Goal: Answer question/provide support: Share knowledge or assist other users

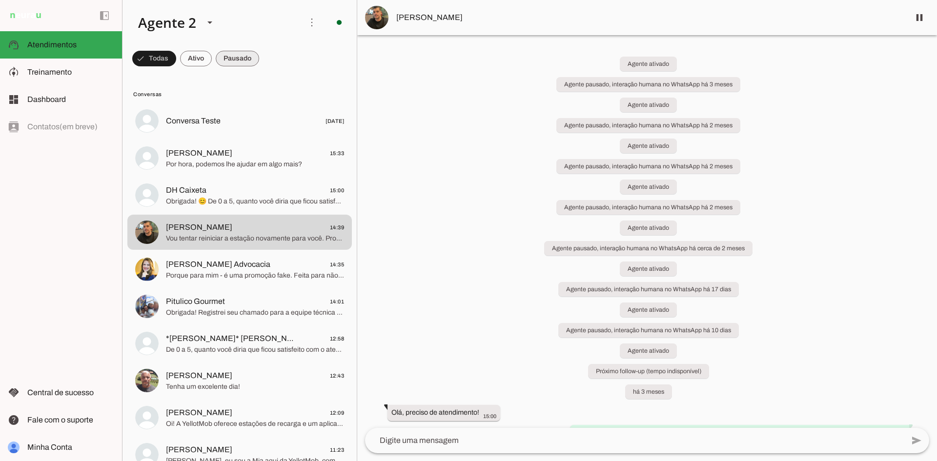
click at [219, 57] on span at bounding box center [237, 58] width 43 height 23
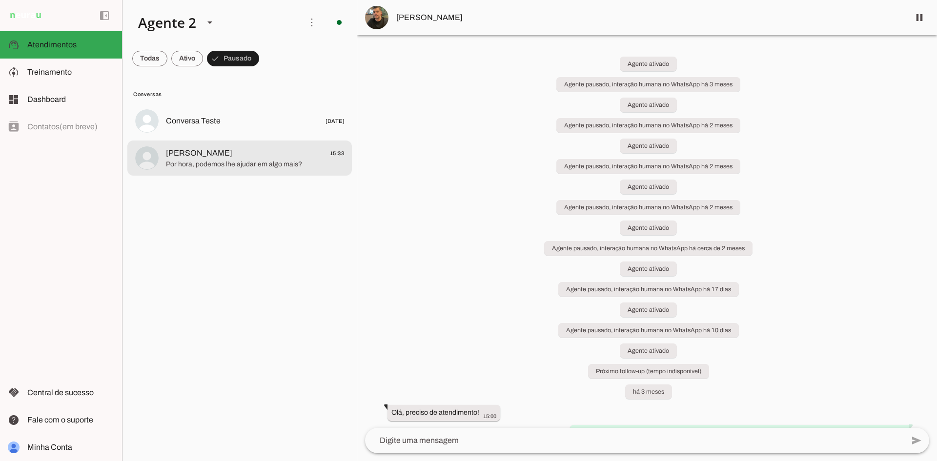
click at [296, 155] on span "[PERSON_NAME] 15:33" at bounding box center [255, 153] width 178 height 12
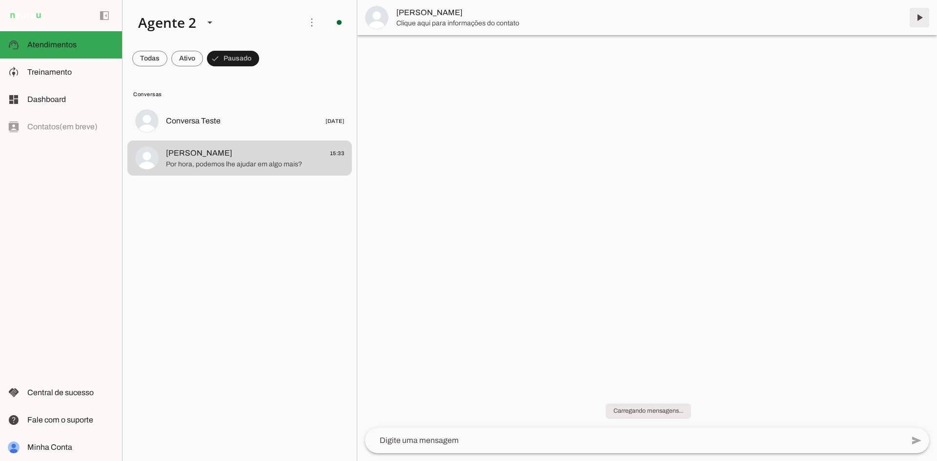
click at [925, 12] on span at bounding box center [919, 17] width 23 height 23
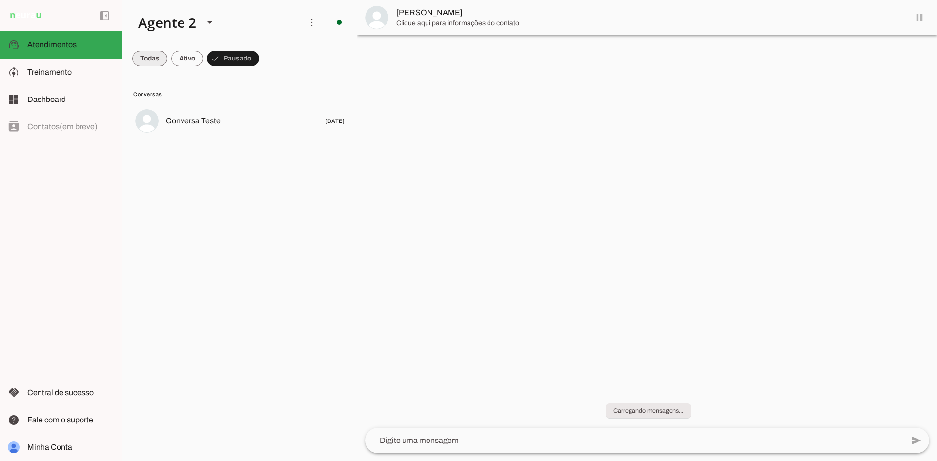
click at [149, 60] on span at bounding box center [149, 58] width 35 height 23
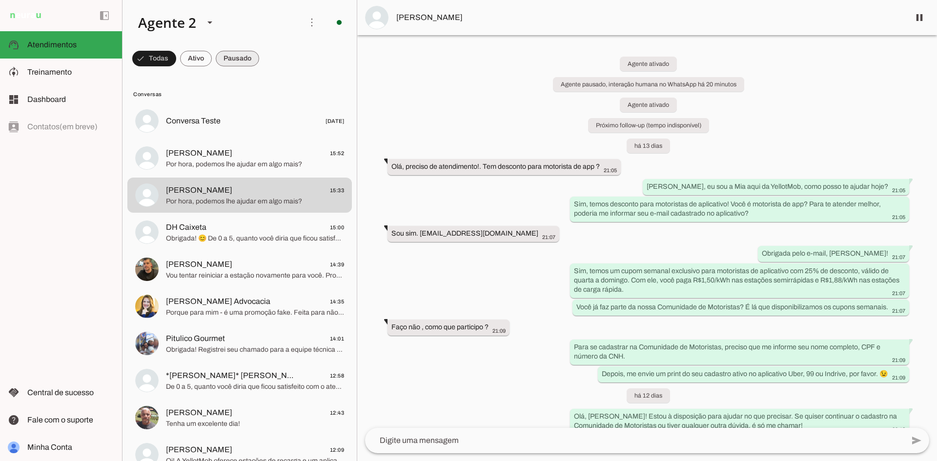
click at [250, 59] on span at bounding box center [237, 58] width 43 height 23
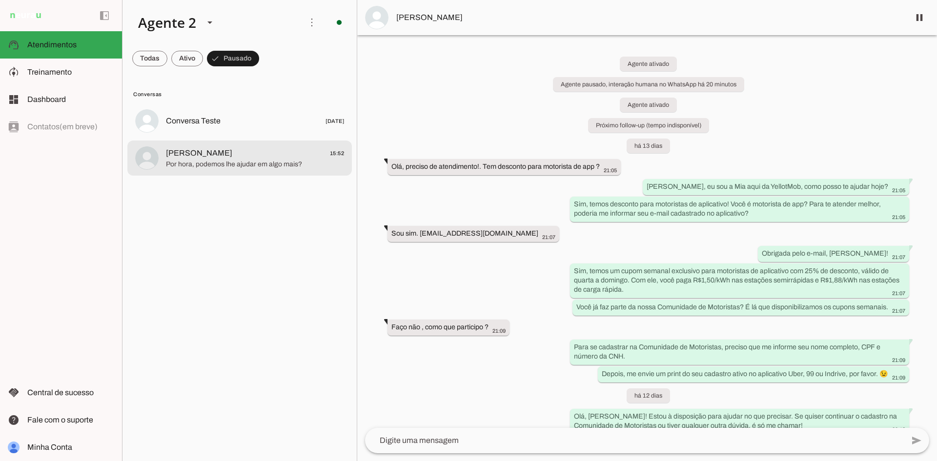
click at [255, 156] on span "[PERSON_NAME] 15:52" at bounding box center [255, 153] width 178 height 12
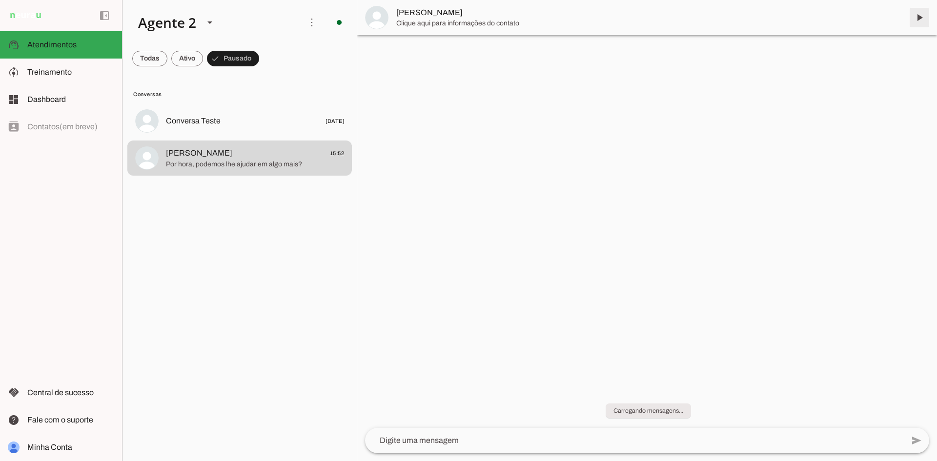
click at [915, 19] on span at bounding box center [919, 17] width 23 height 23
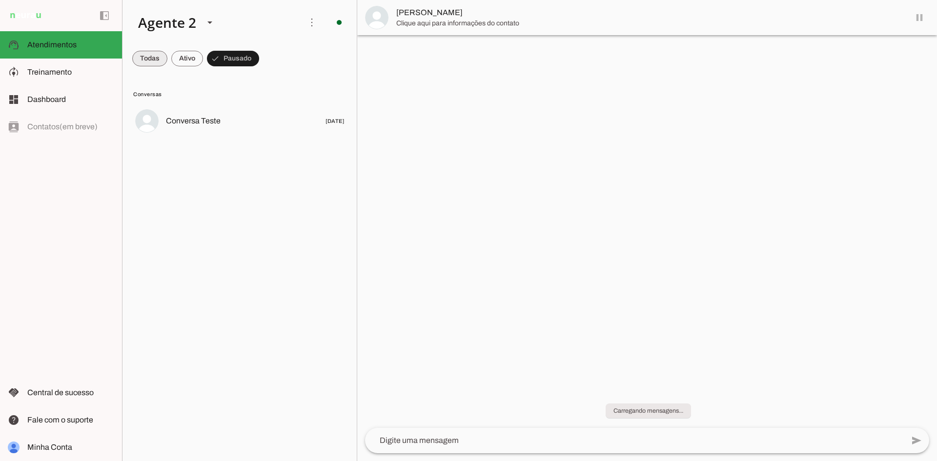
click at [152, 59] on span at bounding box center [149, 58] width 35 height 23
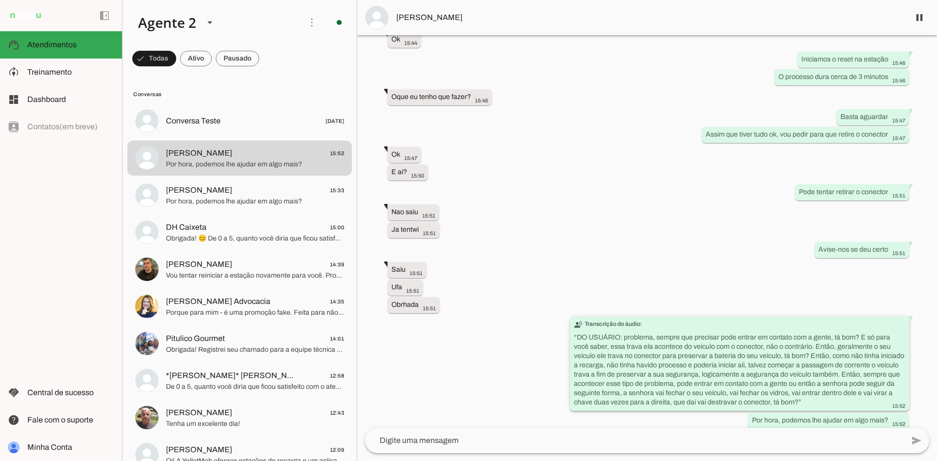
scroll to position [535, 0]
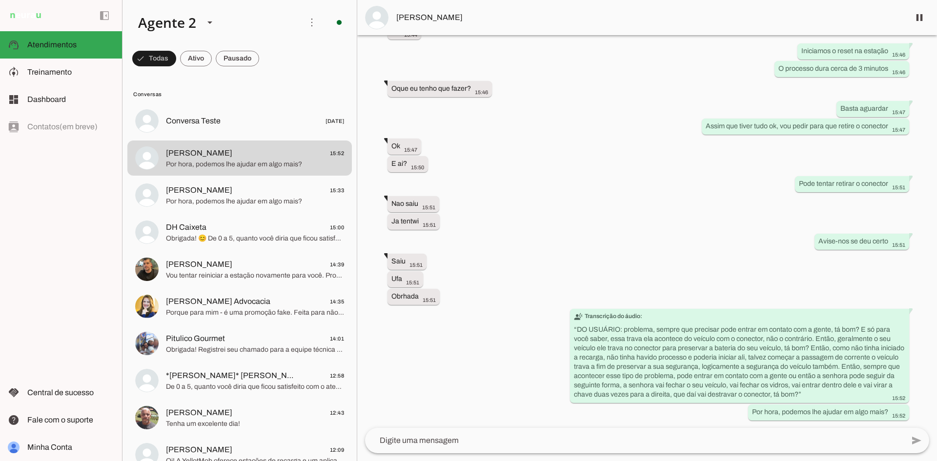
click at [234, 54] on span at bounding box center [237, 58] width 43 height 23
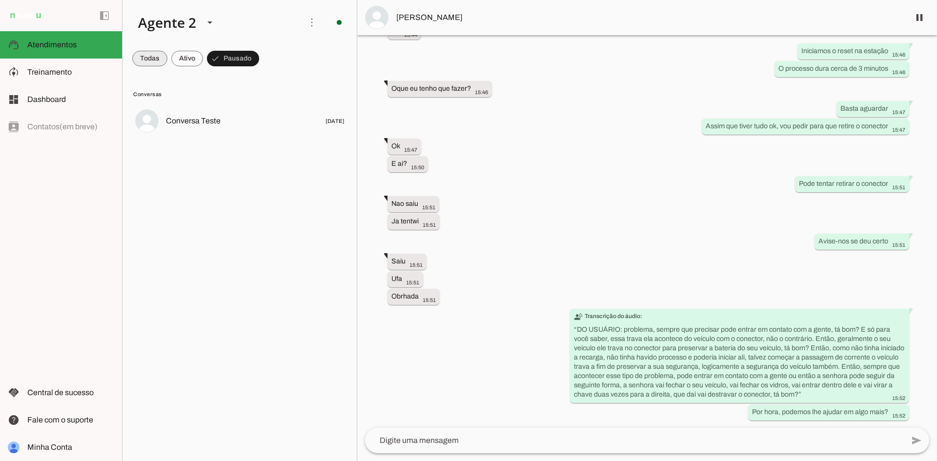
click at [146, 59] on span at bounding box center [149, 58] width 35 height 23
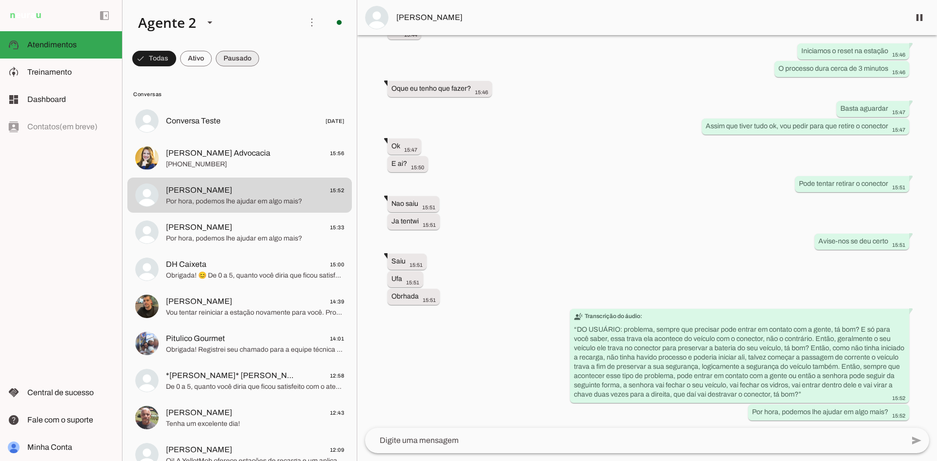
click at [246, 61] on span at bounding box center [237, 58] width 43 height 23
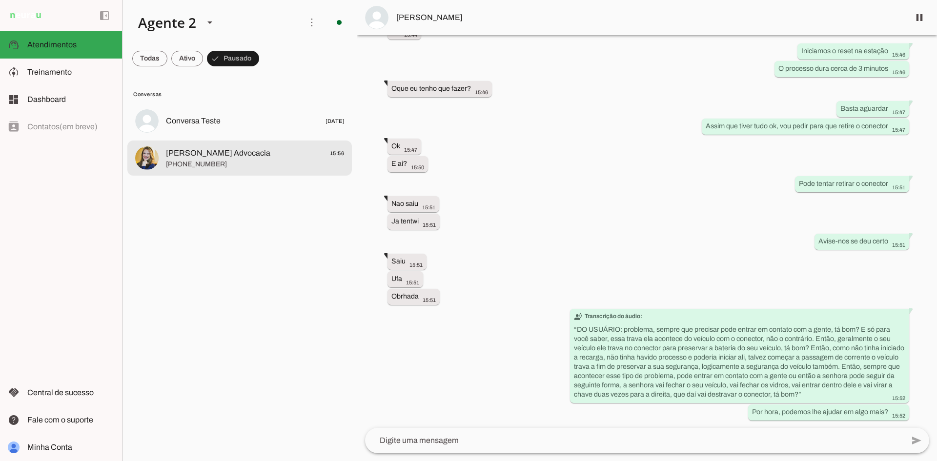
click at [254, 154] on span "[PERSON_NAME] Advocacia" at bounding box center [218, 153] width 104 height 12
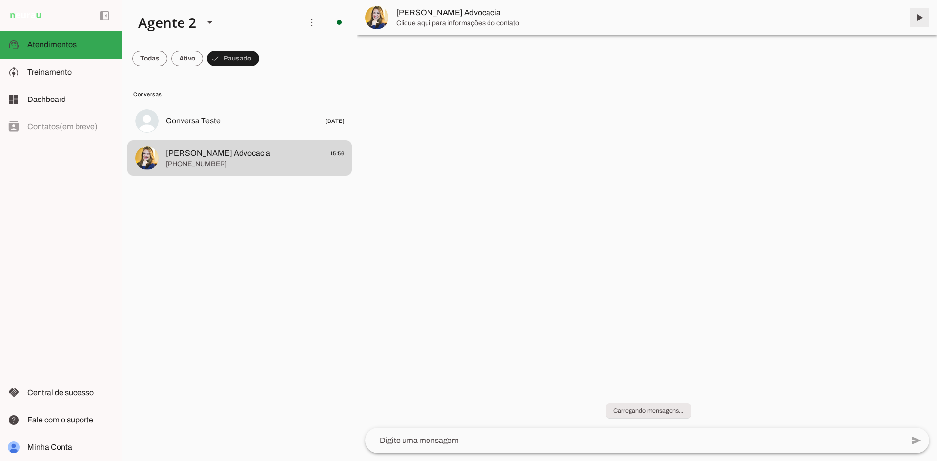
click at [922, 20] on span at bounding box center [919, 17] width 23 height 23
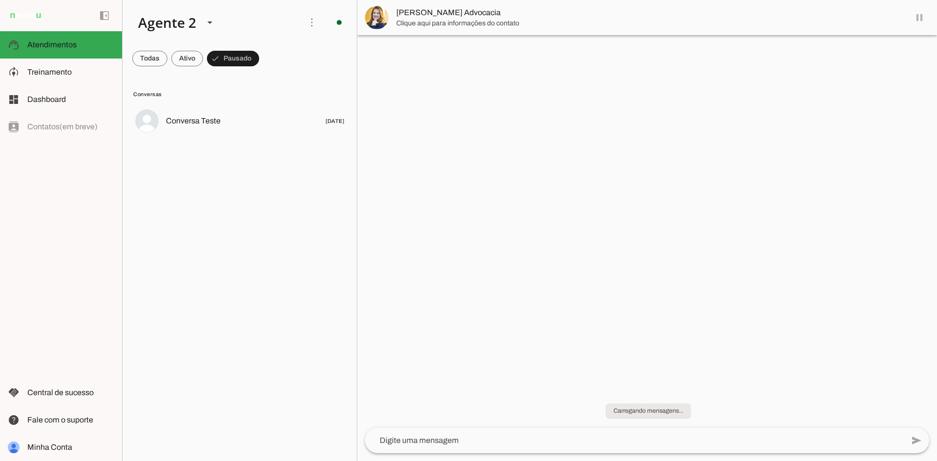
click at [131, 63] on md-chip-set at bounding box center [240, 58] width 234 height 27
click at [140, 64] on span at bounding box center [149, 58] width 35 height 23
